Goal: Task Accomplishment & Management: Manage account settings

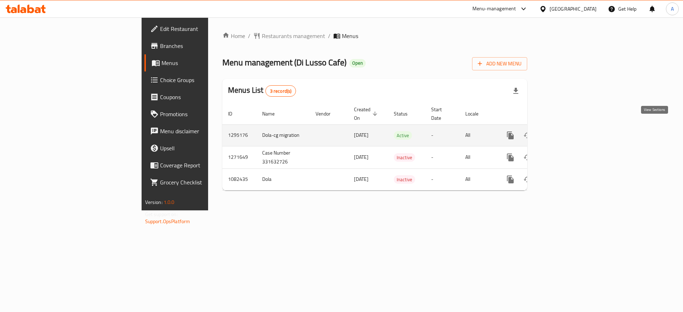
click at [565, 132] on icon "enhanced table" at bounding box center [562, 135] width 6 height 6
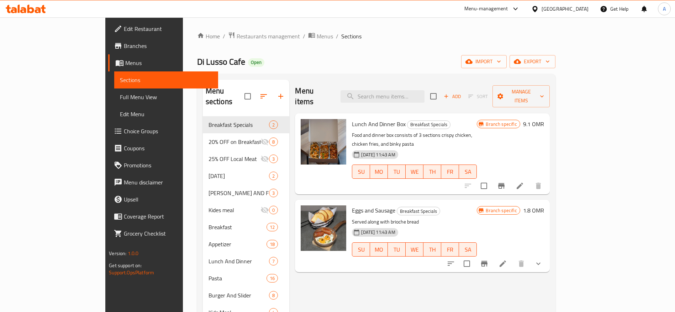
click at [120, 94] on span "Full Menu View" at bounding box center [166, 97] width 92 height 9
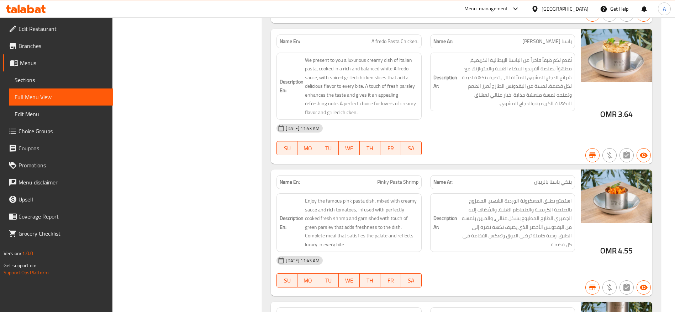
scroll to position [8569, 0]
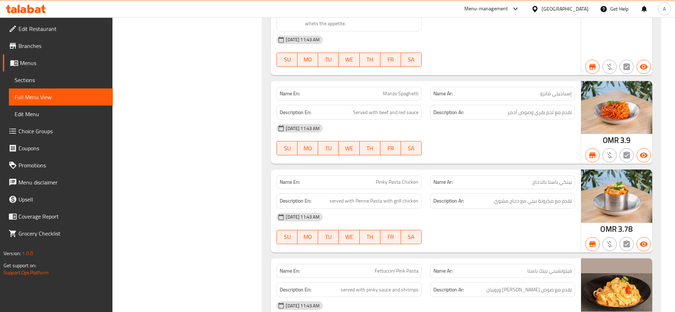
click at [406, 179] on span "Pinky Pasta Chicken" at bounding box center [397, 182] width 43 height 7
copy span "Pinky Pasta Chicken"
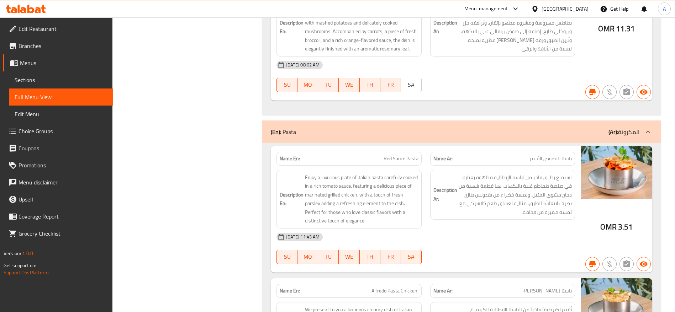
scroll to position [9061, 0]
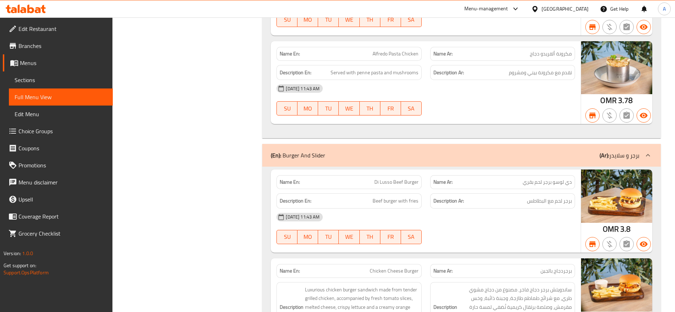
click at [408, 179] on span "Di Lusso Beef Burger" at bounding box center [396, 182] width 44 height 7
copy span "Di Lusso Beef Burger"
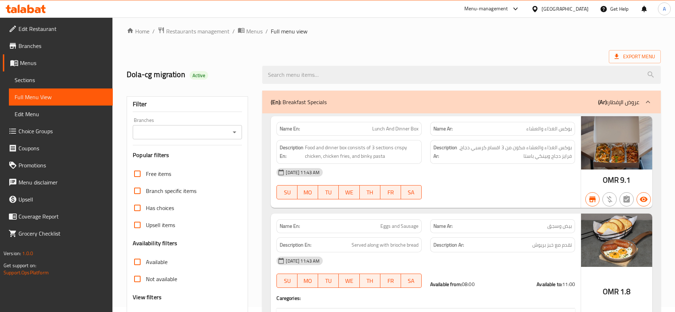
scroll to position [4668, 0]
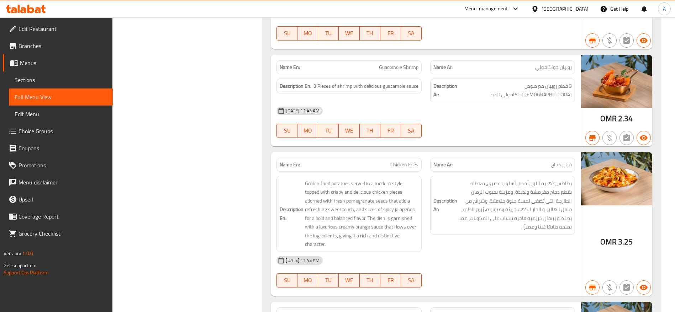
click at [403, 161] on span "Chicken Fries" at bounding box center [404, 164] width 28 height 7
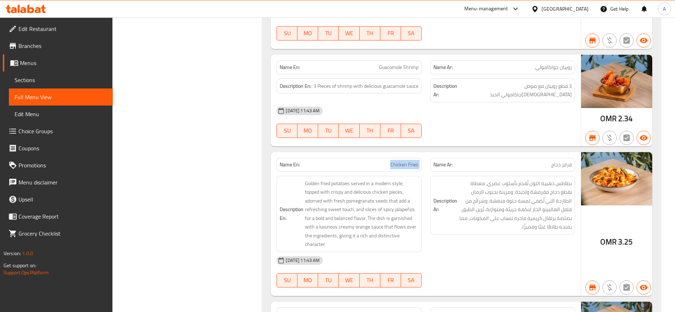
click at [403, 161] on span "Chicken Fries" at bounding box center [404, 164] width 28 height 7
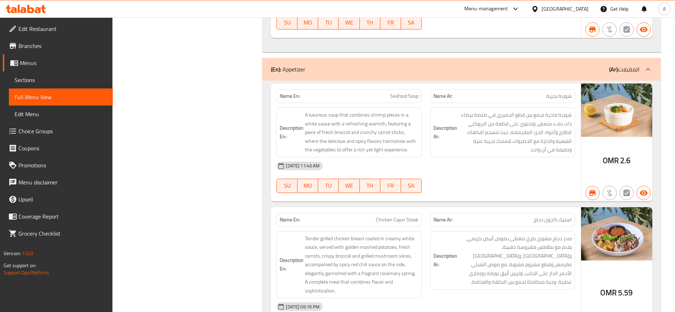
scroll to position [3921, 0]
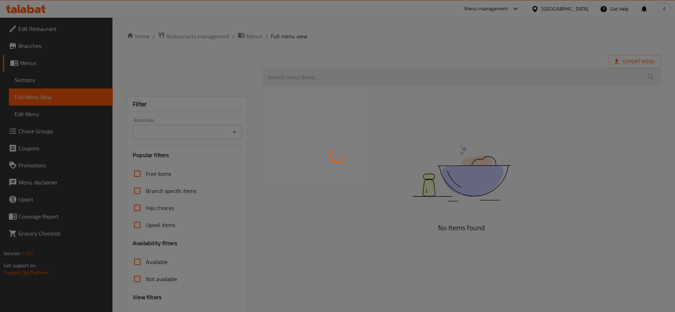
click at [36, 81] on div at bounding box center [337, 156] width 675 height 312
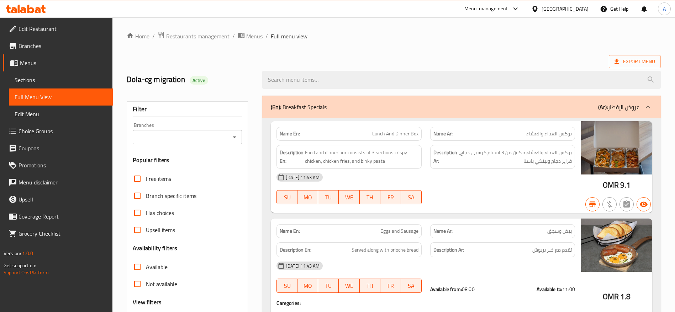
scroll to position [320, 0]
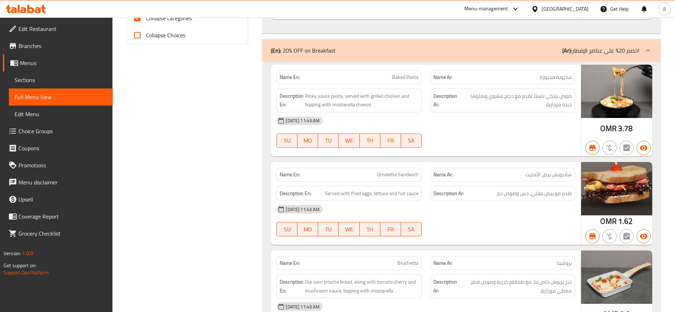
click at [53, 80] on span "Sections" at bounding box center [61, 80] width 92 height 9
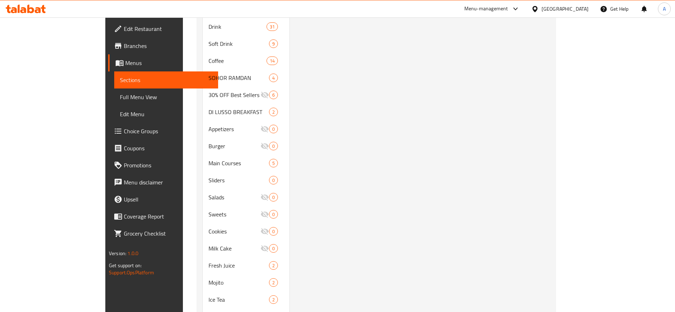
scroll to position [100, 0]
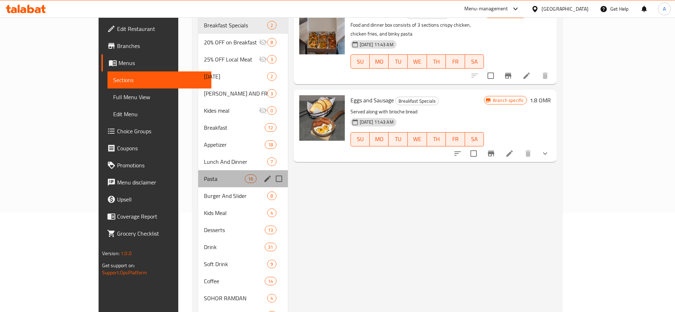
click at [198, 170] on div "Pasta 16" at bounding box center [243, 178] width 90 height 17
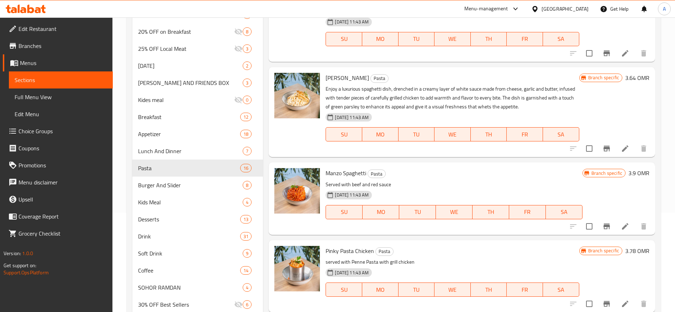
scroll to position [313, 0]
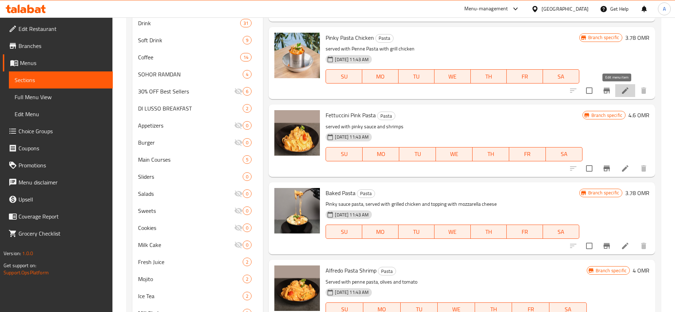
click at [621, 86] on icon at bounding box center [625, 90] width 9 height 9
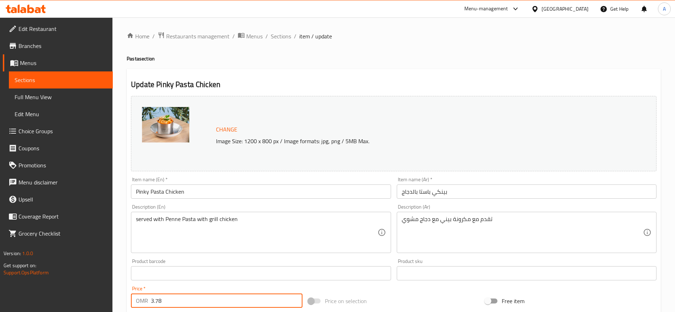
drag, startPoint x: 196, startPoint y: 300, endPoint x: 22, endPoint y: 284, distance: 174.7
click at [22, 284] on div "Edit Restaurant Branches Menus Sections Full Menu View Edit Menu Choice Groups …" at bounding box center [337, 265] width 675 height 496
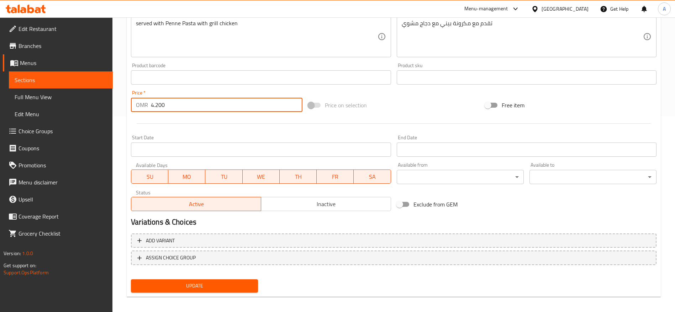
scroll to position [201, 0]
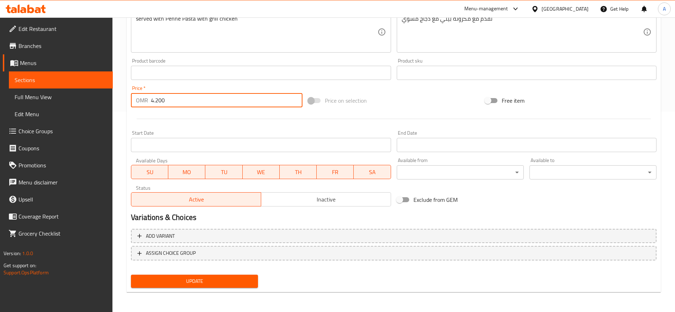
type input "4.200"
click at [190, 287] on button "Update" at bounding box center [194, 281] width 127 height 13
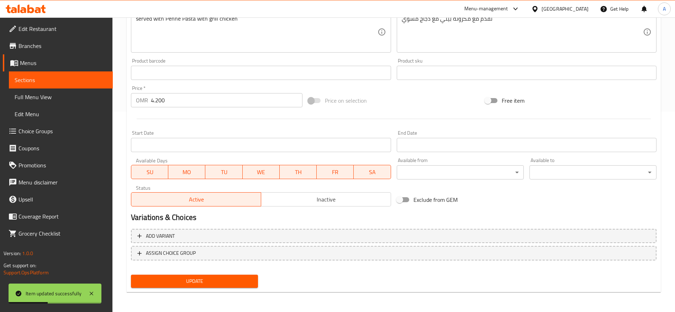
click at [84, 76] on span "Sections" at bounding box center [61, 80] width 92 height 9
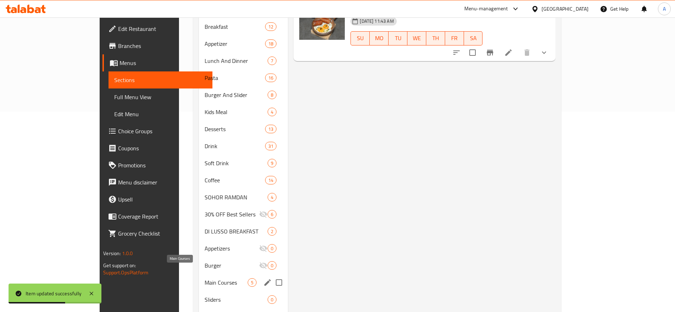
scroll to position [361, 0]
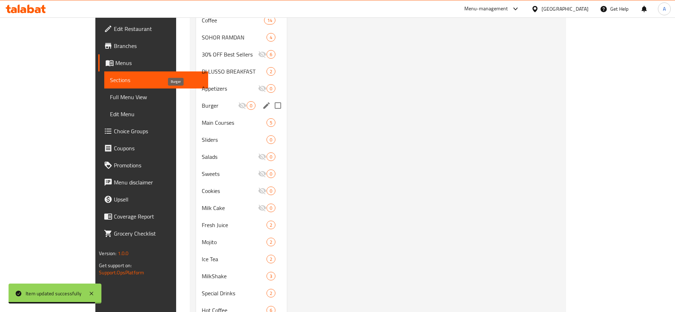
click at [202, 101] on span "Burger" at bounding box center [220, 105] width 36 height 9
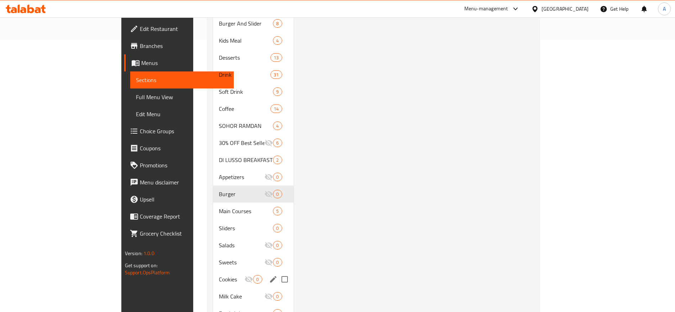
scroll to position [4, 0]
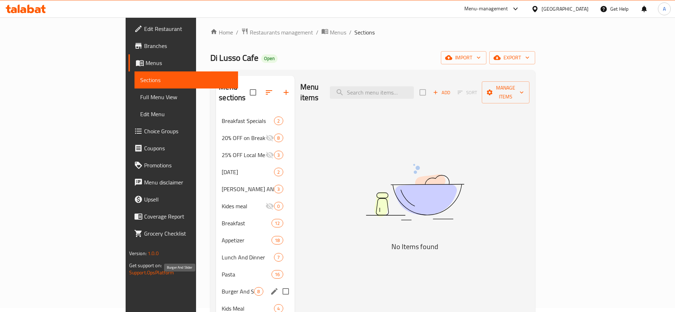
click at [222, 287] on span "Burger And Slider" at bounding box center [238, 291] width 32 height 9
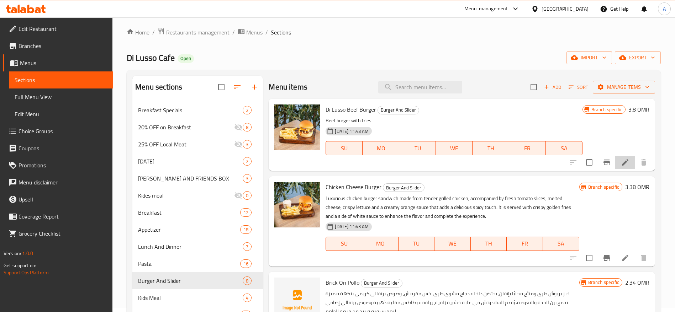
click at [621, 165] on li at bounding box center [625, 162] width 20 height 13
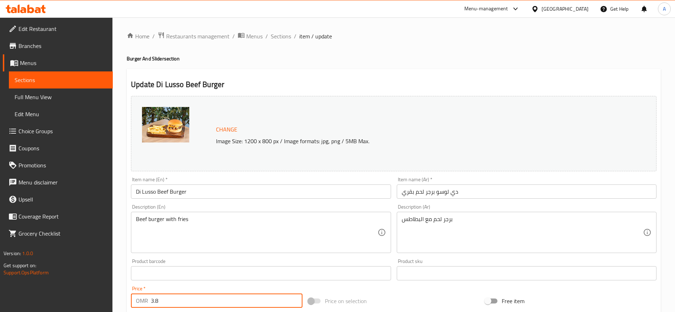
drag, startPoint x: 235, startPoint y: 308, endPoint x: 1, endPoint y: 286, distance: 234.8
click at [0, 286] on div "Edit Restaurant Branches Menus Sections Full Menu View Edit Menu Choice Groups …" at bounding box center [337, 265] width 675 height 496
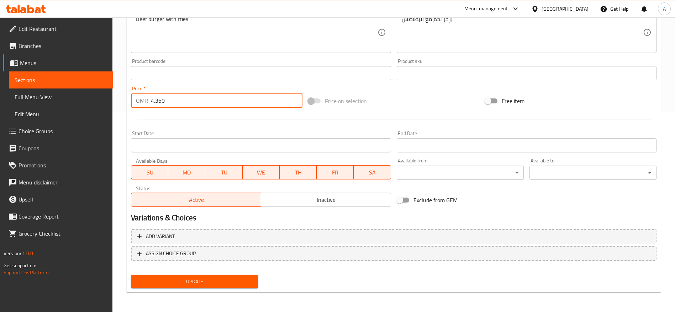
scroll to position [201, 0]
type input "4.350"
click at [248, 284] on span "Update" at bounding box center [195, 281] width 116 height 9
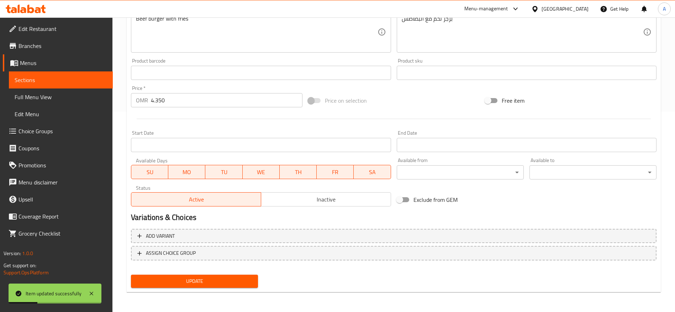
click at [83, 79] on span "Sections" at bounding box center [61, 80] width 92 height 9
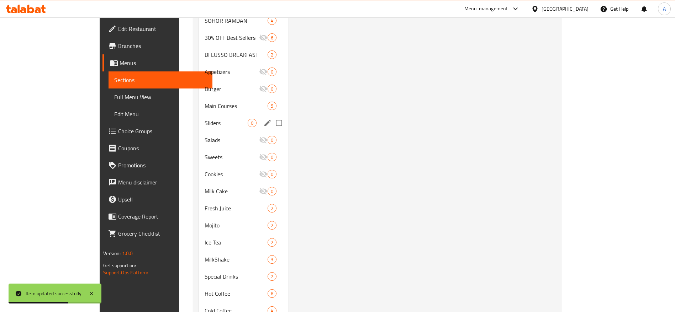
scroll to position [217, 0]
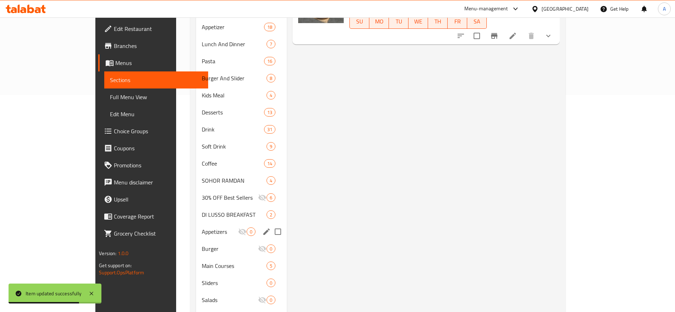
click at [202, 228] on span "Appetizers" at bounding box center [220, 232] width 36 height 9
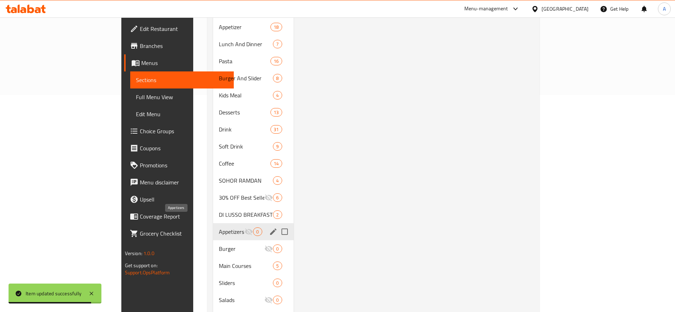
scroll to position [57, 0]
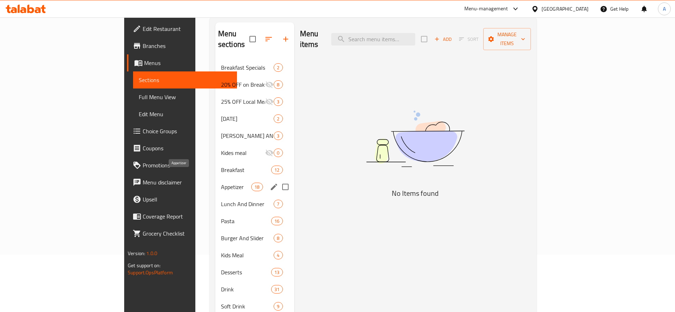
click at [221, 183] on span "Appetizer" at bounding box center [236, 187] width 30 height 9
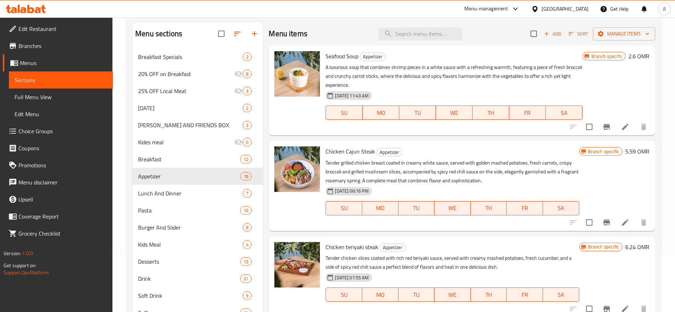
scroll to position [431, 0]
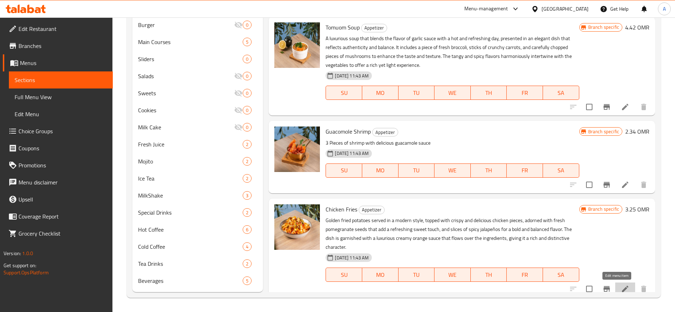
click at [622, 291] on icon at bounding box center [625, 289] width 6 height 6
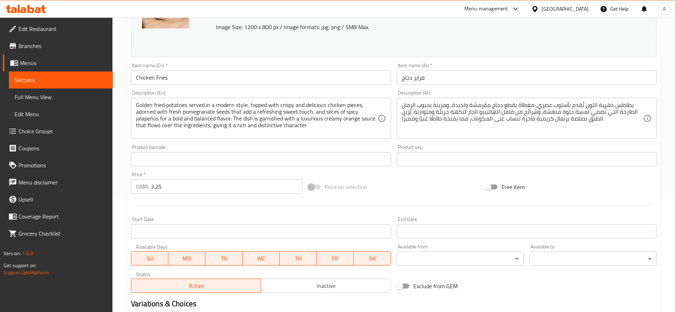
scroll to position [201, 0]
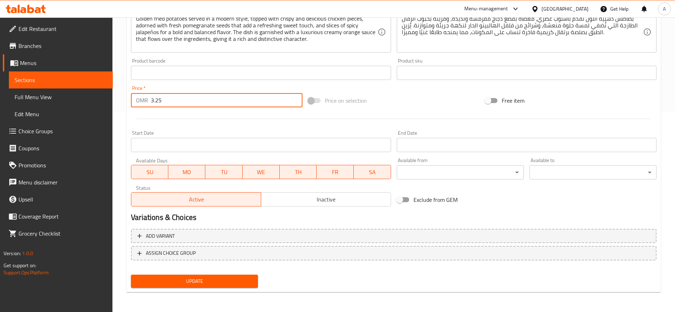
drag, startPoint x: 181, startPoint y: 99, endPoint x: 81, endPoint y: 113, distance: 100.5
click at [81, 113] on div "Edit Restaurant Branches Menus Sections Full Menu View Edit Menu Choice Groups …" at bounding box center [337, 65] width 675 height 496
type input "4"
click at [182, 279] on span "Update" at bounding box center [195, 281] width 116 height 9
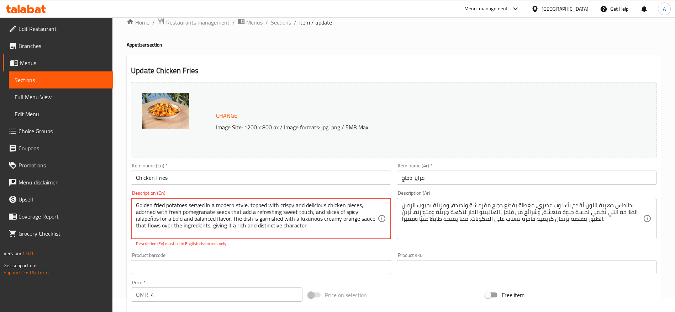
scroll to position [0, 0]
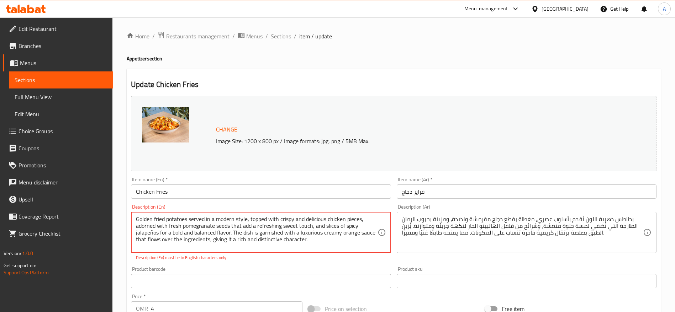
click at [341, 240] on textarea "Golden fried potatoes served in a modern style, topped with crispy and deliciou…" at bounding box center [256, 233] width 241 height 34
click at [319, 247] on textarea "Golden fried potatoes served in a modern style, topped with crispy and deliciou…" at bounding box center [256, 233] width 241 height 34
drag, startPoint x: 319, startPoint y: 247, endPoint x: 111, endPoint y: 204, distance: 213.1
click at [111, 204] on div "Edit Restaurant Branches Menus Sections Full Menu View Edit Menu Choice Groups …" at bounding box center [337, 268] width 675 height 503
paste textarea "Crispy golden fries topped with tender chicken bites, fresh pomegranate seeds, …"
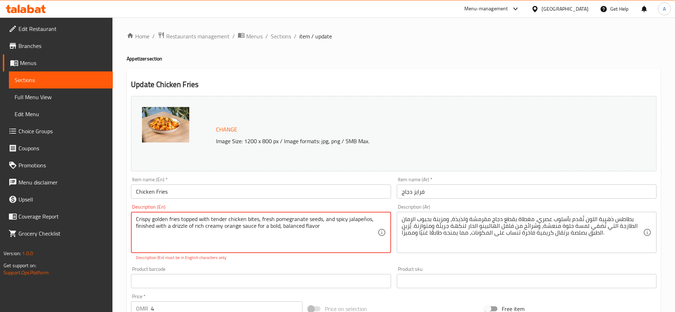
click at [316, 270] on div "Product barcode Product barcode" at bounding box center [261, 278] width 260 height 22
click at [374, 216] on textarea "Crispy golden fries topped with tender chicken bites, fresh pomegranate seeds, …" at bounding box center [256, 233] width 241 height 34
click at [353, 235] on textarea "Crispy golden fries topped with tender chicken bites, fresh pomegranate seeds, …" at bounding box center [256, 233] width 241 height 34
drag, startPoint x: 352, startPoint y: 237, endPoint x: 73, endPoint y: 207, distance: 281.2
click at [73, 207] on div "Edit Restaurant Branches Menus Sections Full Menu View Edit Menu Choice Groups …" at bounding box center [337, 265] width 675 height 496
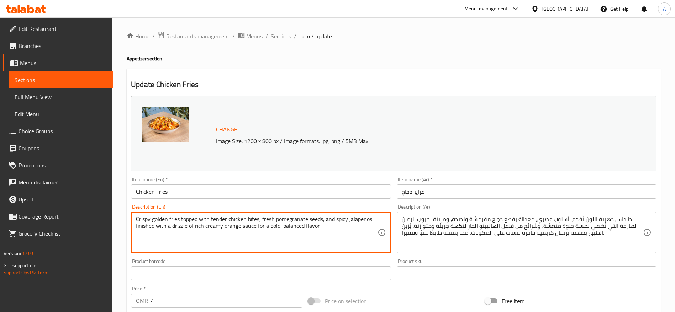
type textarea "Crispy golden fries topped with tender chicken bites, fresh pomegranate seeds, …"
drag, startPoint x: 529, startPoint y: 228, endPoint x: 526, endPoint y: 230, distance: 3.7
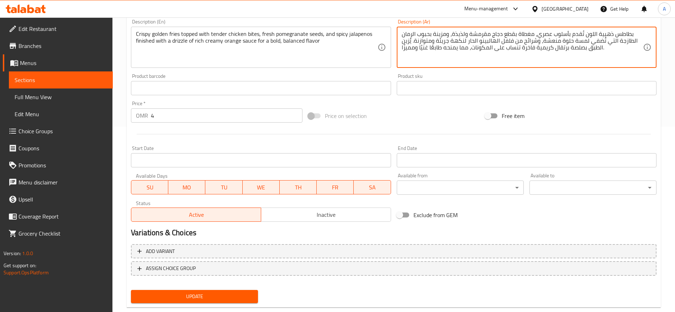
scroll to position [201, 0]
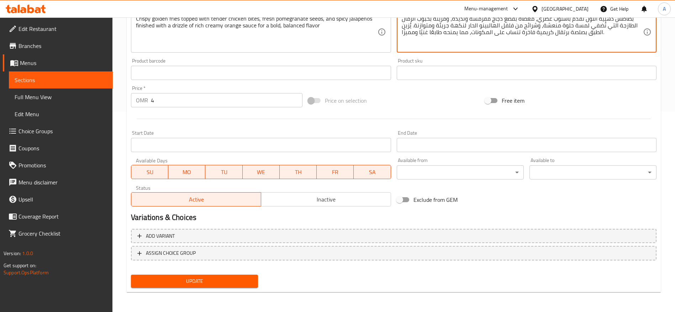
click at [208, 285] on span "Update" at bounding box center [195, 281] width 116 height 9
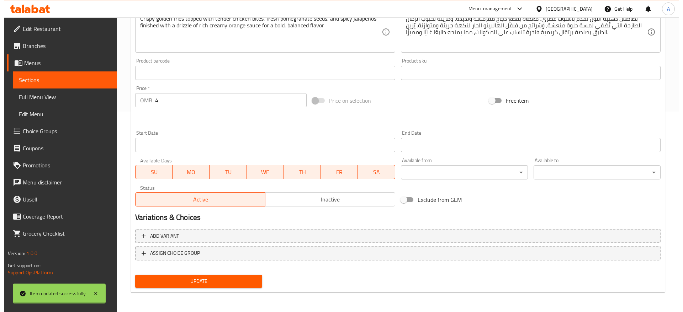
scroll to position [0, 0]
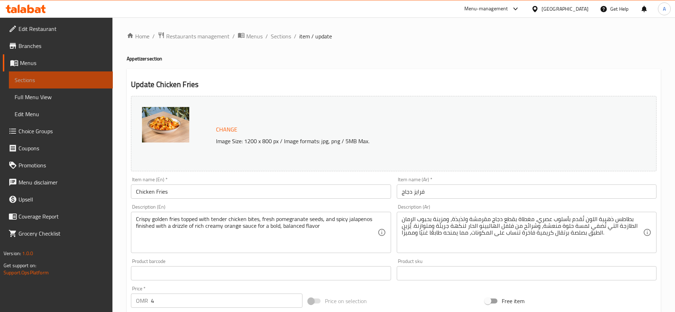
click at [22, 76] on span "Sections" at bounding box center [61, 80] width 92 height 9
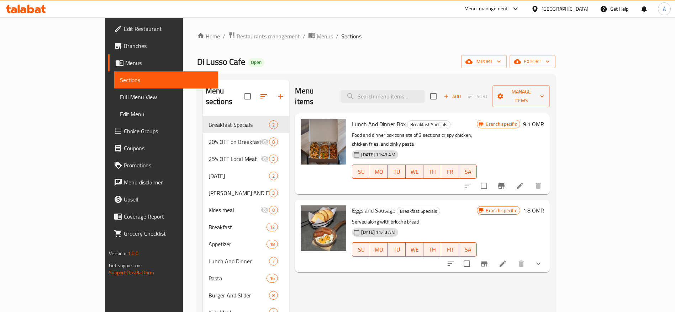
click at [321, 84] on div "Menu items Add Sort Manage items" at bounding box center [422, 97] width 254 height 34
click at [237, 32] on span "Restaurants management" at bounding box center [268, 36] width 63 height 9
